Goal: Contribute content

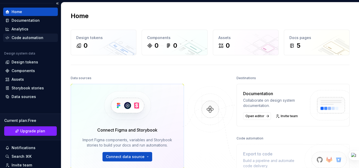
scroll to position [11, 0]
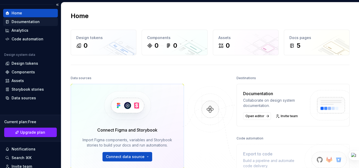
click at [30, 22] on div "Documentation" at bounding box center [26, 21] width 28 height 5
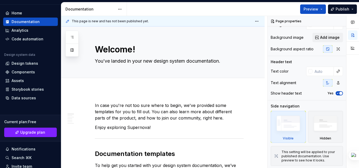
type textarea "*"
